Goal: Transaction & Acquisition: Purchase product/service

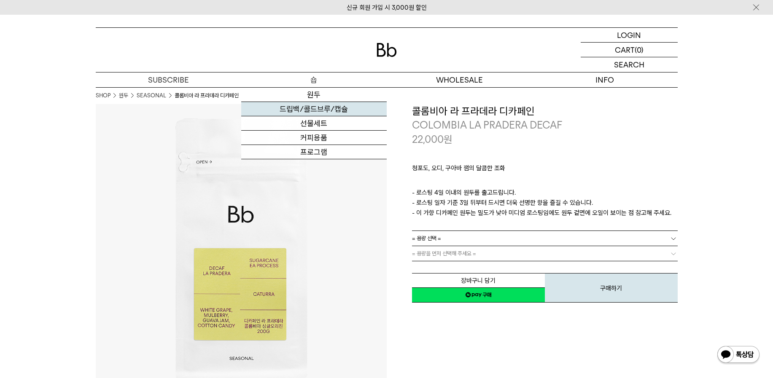
click at [282, 113] on link "드립백/콜드브루/캡슐" at bounding box center [314, 109] width 146 height 14
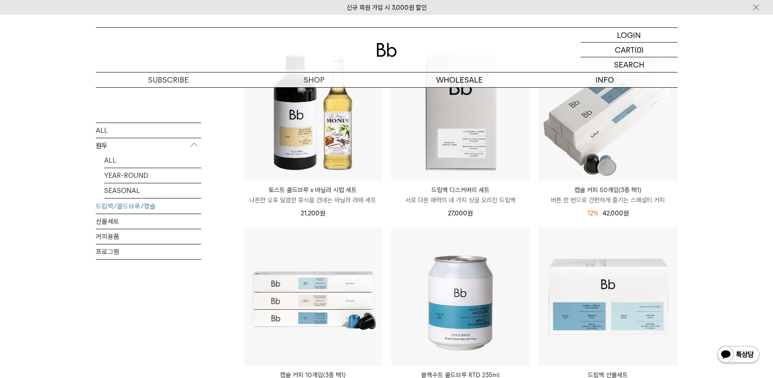
scroll to position [211, 0]
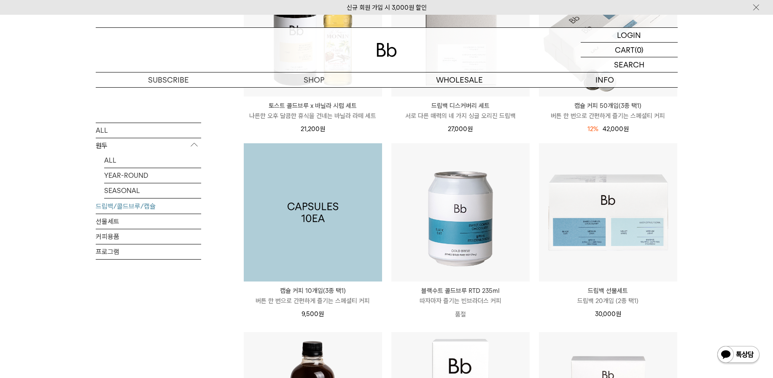
click at [314, 224] on img at bounding box center [313, 212] width 138 height 138
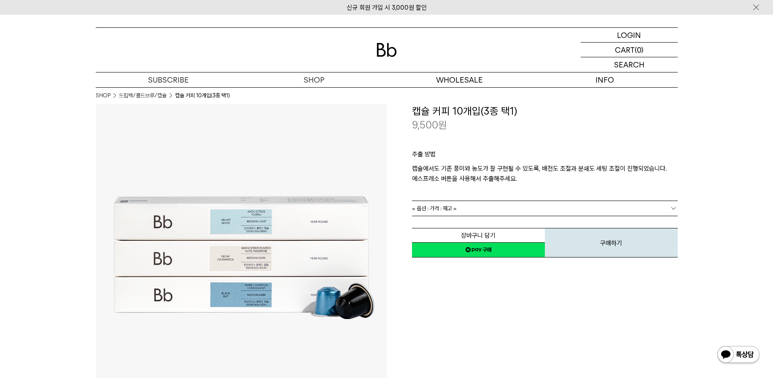
click at [673, 211] on b at bounding box center [673, 208] width 8 height 8
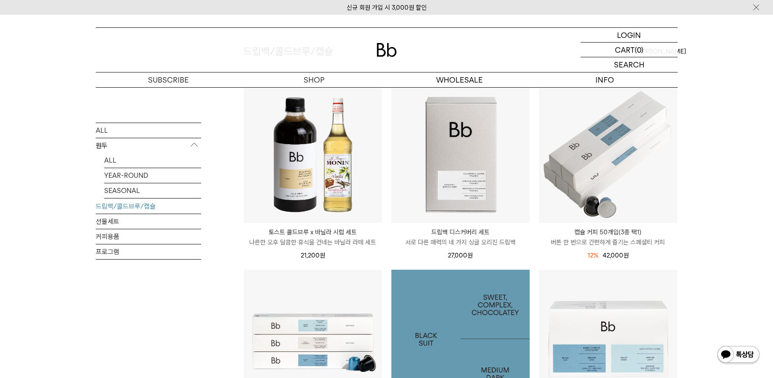
scroll to position [42, 0]
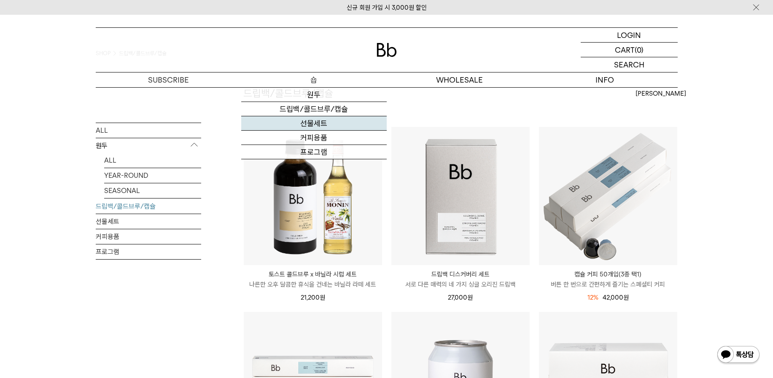
click at [306, 127] on link "선물세트" at bounding box center [314, 123] width 146 height 14
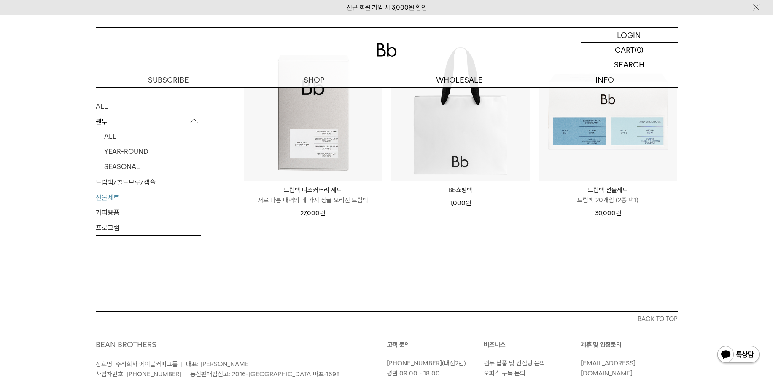
scroll to position [84, 0]
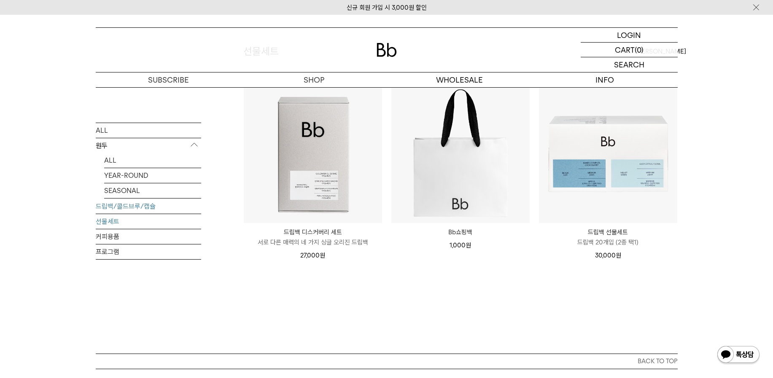
click at [117, 206] on link "드립백/콜드브루/캡슐" at bounding box center [148, 206] width 105 height 15
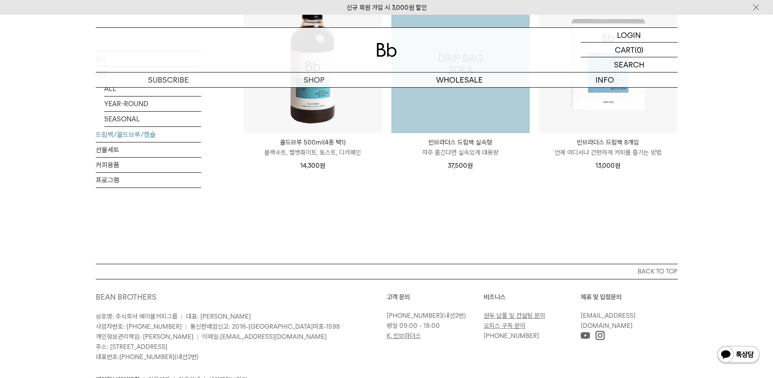
scroll to position [337, 0]
